Goal: Information Seeking & Learning: Learn about a topic

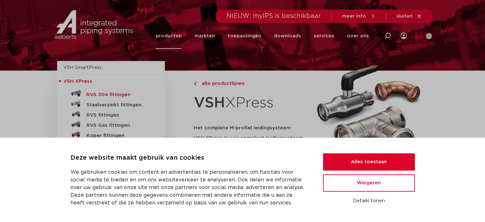
scroll to position [32, 0]
click at [136, 44] on div "Zoeken NIEUW: myIPS is beschikbaar meer info sluiten producten markten toepassi…" at bounding box center [284, 24] width 296 height 49
drag, startPoint x: 25, startPoint y: 112, endPoint x: 256, endPoint y: 140, distance: 232.8
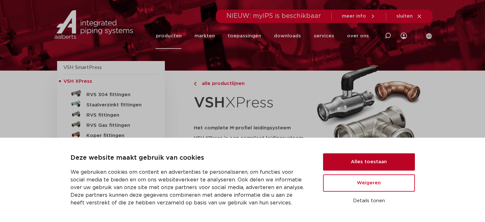
click at [394, 166] on button "Alles toestaan" at bounding box center [369, 161] width 92 height 17
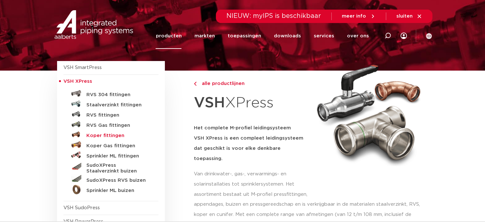
click at [94, 135] on h5 "Koper fittingen" at bounding box center [117, 136] width 63 height 6
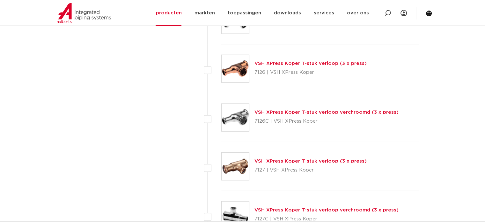
scroll to position [2043, 0]
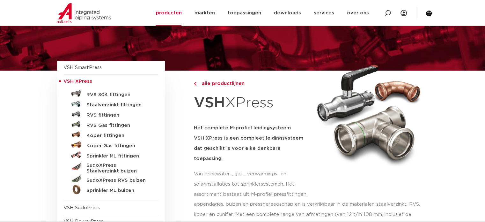
scroll to position [64, 0]
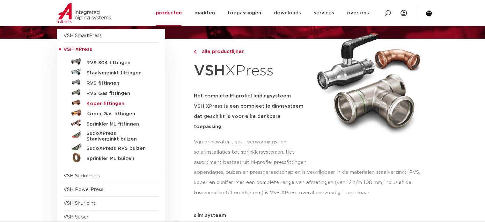
click at [111, 102] on h5 "Koper fittingen" at bounding box center [117, 104] width 63 height 6
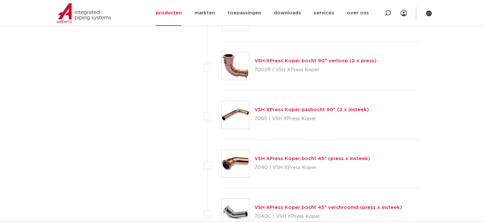
scroll to position [1309, 0]
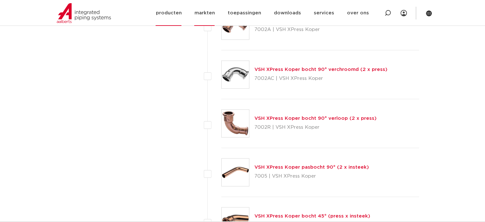
click at [214, 12] on link "markten" at bounding box center [204, 13] width 20 height 26
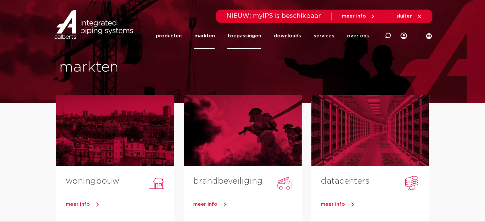
click at [250, 31] on link "toepassingen" at bounding box center [245, 36] width 34 height 26
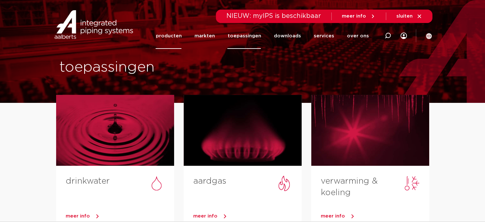
click at [182, 35] on link "producten" at bounding box center [169, 36] width 26 height 26
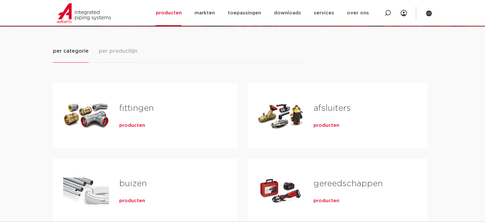
scroll to position [96, 0]
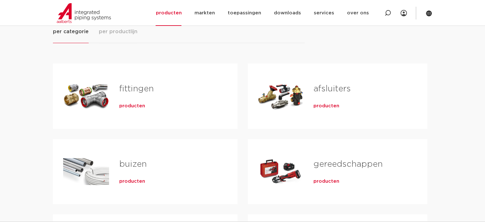
click at [127, 107] on span "producten" at bounding box center [132, 106] width 26 height 6
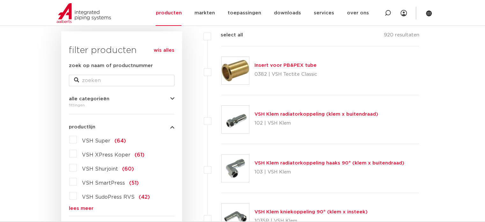
scroll to position [128, 0]
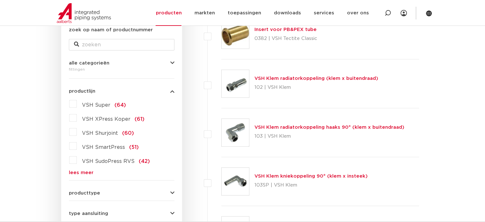
click at [98, 118] on span "VSH XPress Koper" at bounding box center [106, 118] width 49 height 5
click at [0, 0] on input "VSH XPress Koper (61)" at bounding box center [0, 0] width 0 height 0
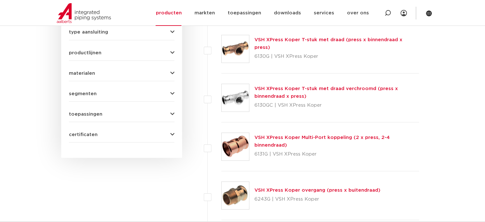
scroll to position [308, 0]
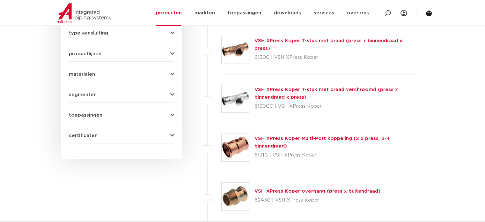
click at [277, 87] on link "VSH XPress Koper T-stuk met draad verchroomd (press x binnendraad x press)" at bounding box center [327, 93] width 144 height 12
